Goal: Task Accomplishment & Management: Use online tool/utility

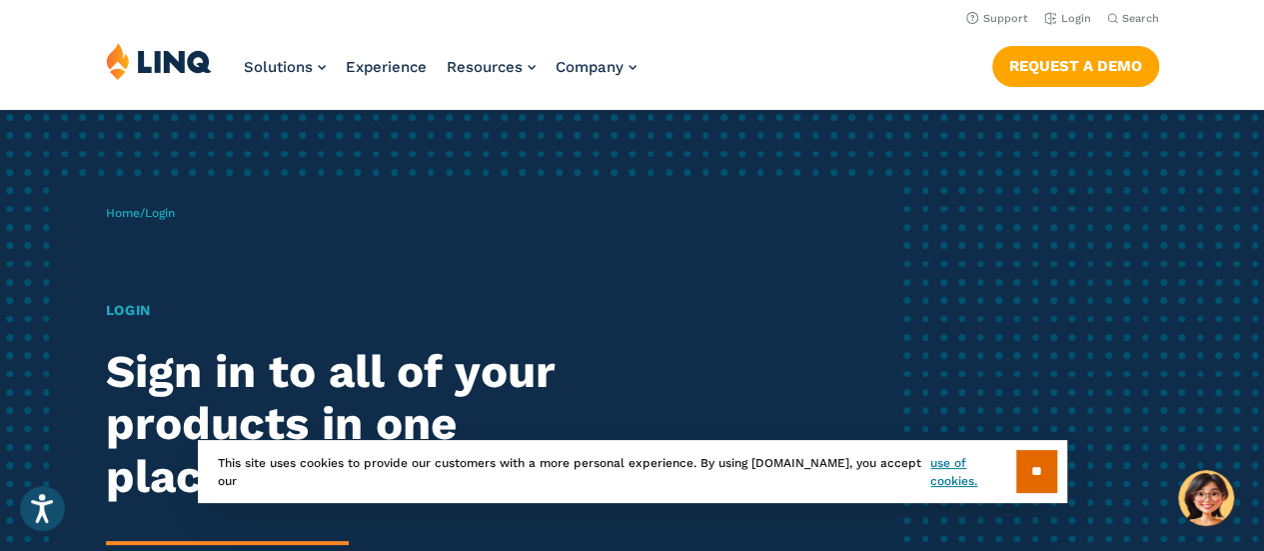
click at [354, 189] on div "Home / Login Login Sign in to all of your products in one place. LINQ brings to…" at bounding box center [501, 461] width 791 height 562
click at [1067, 18] on link "Login" at bounding box center [1067, 18] width 47 height 13
click at [1029, 485] on input "**" at bounding box center [1036, 471] width 41 height 43
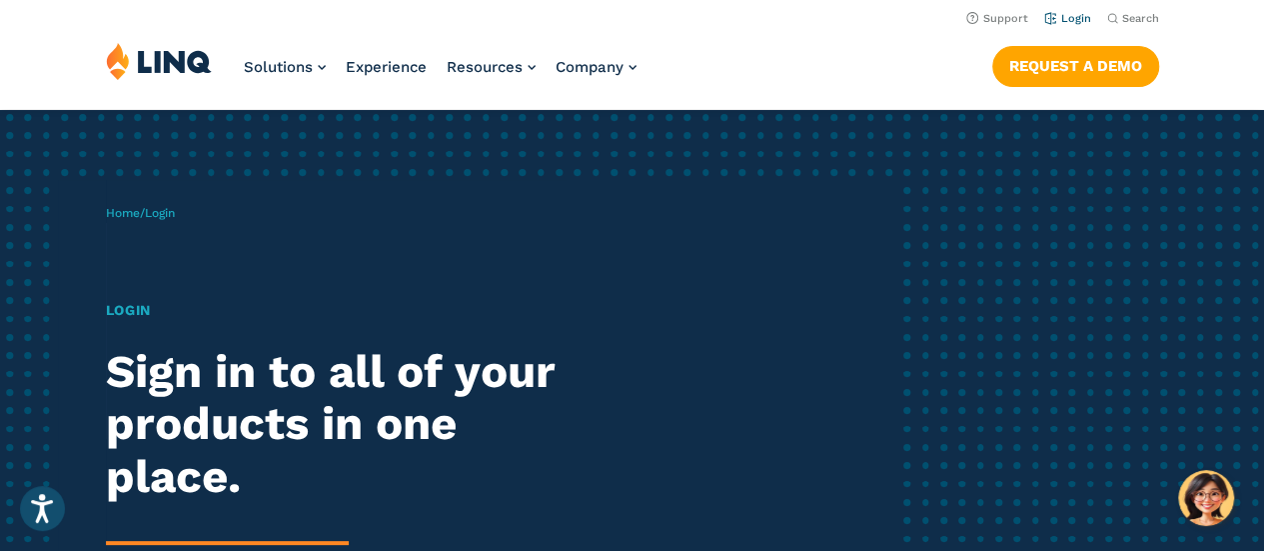
click at [1070, 16] on link "Login" at bounding box center [1067, 18] width 47 height 13
